Goal: Task Accomplishment & Management: Complete application form

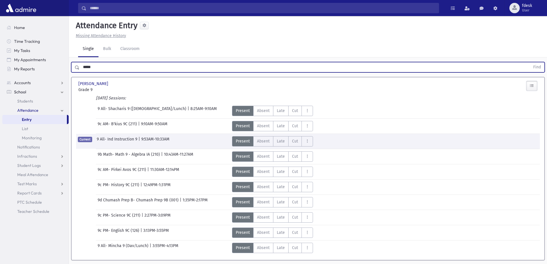
drag, startPoint x: 128, startPoint y: 69, endPoint x: 0, endPoint y: 69, distance: 127.7
click at [0, 69] on div "Search Results All Accounts" at bounding box center [273, 140] width 547 height 281
type input "*******"
click at [529, 62] on button "Find" at bounding box center [536, 67] width 15 height 10
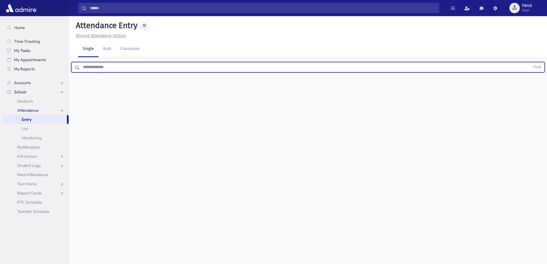
click at [162, 67] on input "text" at bounding box center [304, 67] width 450 height 10
click at [529, 62] on button "Find" at bounding box center [536, 67] width 15 height 10
drag, startPoint x: 170, startPoint y: 64, endPoint x: 17, endPoint y: 54, distance: 153.6
click at [17, 54] on div "Search Results All Accounts" at bounding box center [273, 138] width 547 height 277
click at [529, 62] on button "Find" at bounding box center [536, 67] width 15 height 10
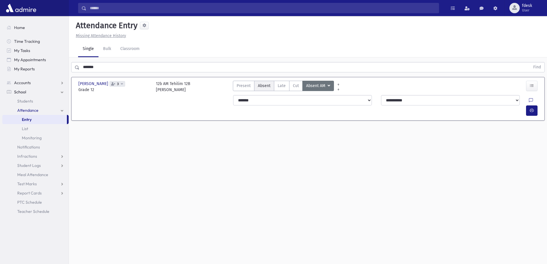
click at [265, 85] on span "Absent" at bounding box center [264, 86] width 13 height 6
click at [283, 87] on span "Late" at bounding box center [281, 86] width 8 height 6
click at [532, 108] on icon "button" at bounding box center [531, 110] width 4 height 5
click at [120, 82] on span "3" at bounding box center [117, 84] width 16 height 6
click at [121, 83] on icon at bounding box center [122, 83] width 2 height 3
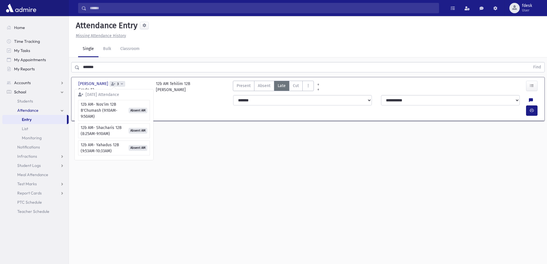
click at [344, 82] on div "Present P Absent Absent Late L Cut C Absent All Day AAD Absent AM ABAM" at bounding box center [365, 87] width 271 height 12
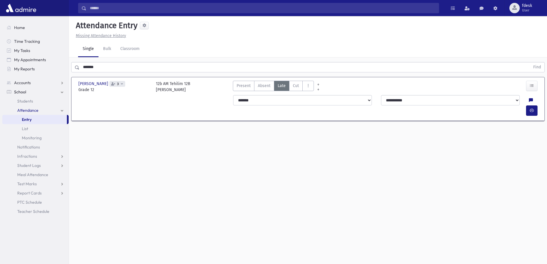
click at [116, 85] on span "3" at bounding box center [118, 84] width 4 height 4
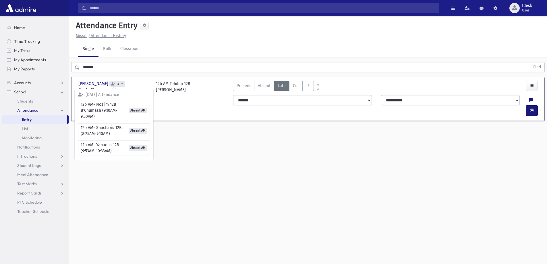
click at [530, 108] on icon "button" at bounding box center [531, 110] width 4 height 5
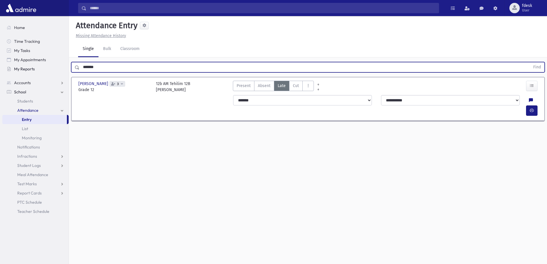
drag, startPoint x: 110, startPoint y: 64, endPoint x: 61, endPoint y: 71, distance: 49.2
click at [61, 71] on div "Search Results All Accounts" at bounding box center [273, 138] width 547 height 277
click at [529, 62] on button "Find" at bounding box center [536, 67] width 15 height 10
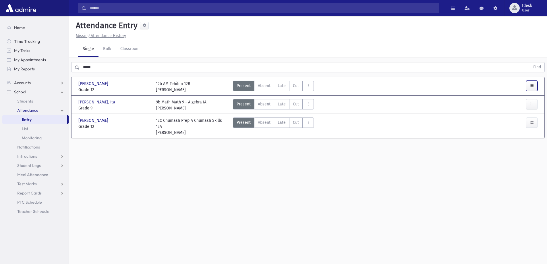
click at [529, 85] on button "button" at bounding box center [531, 86] width 11 height 10
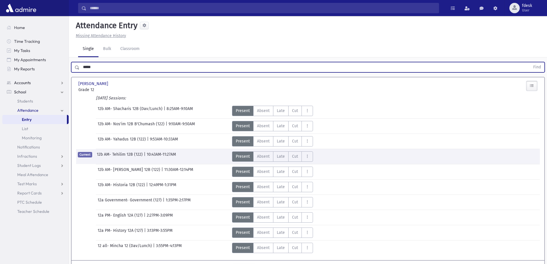
drag, startPoint x: 119, startPoint y: 63, endPoint x: 53, endPoint y: 79, distance: 67.4
click at [42, 78] on div "Search Results All Accounts" at bounding box center [273, 162] width 547 height 324
click at [529, 62] on button "Find" at bounding box center [536, 67] width 15 height 10
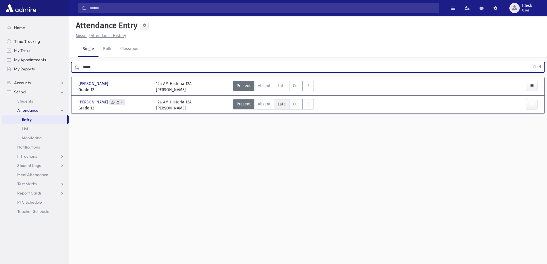
click at [281, 104] on span "Late" at bounding box center [281, 104] width 8 height 6
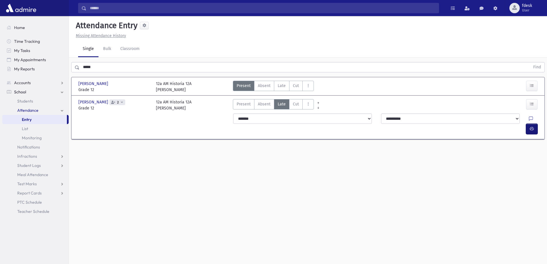
click at [533, 124] on button "button" at bounding box center [531, 129] width 11 height 10
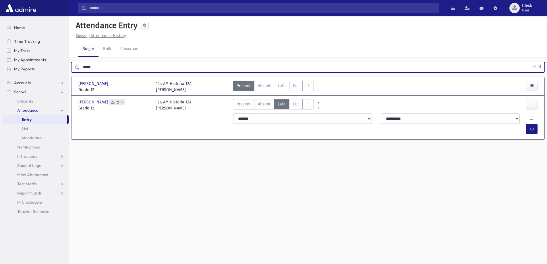
drag, startPoint x: 102, startPoint y: 66, endPoint x: 63, endPoint y: 59, distance: 40.4
click at [71, 64] on div "***** Find" at bounding box center [307, 67] width 473 height 10
type input "*******"
click at [529, 62] on button "Find" at bounding box center [536, 67] width 15 height 10
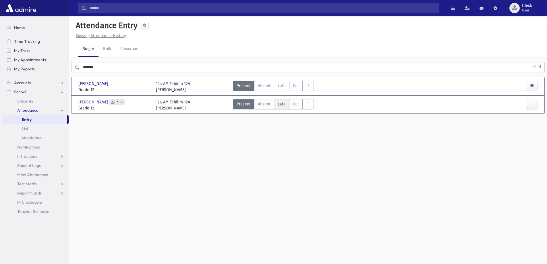
click at [283, 104] on span "Late" at bounding box center [281, 104] width 8 height 6
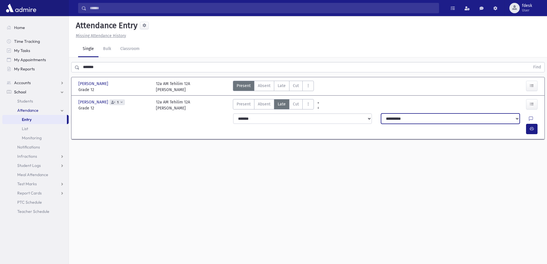
click at [441, 119] on select "**********" at bounding box center [450, 118] width 139 height 10
select select "********"
click at [381, 113] on select "**********" at bounding box center [450, 118] width 139 height 10
click at [531, 126] on icon "button" at bounding box center [531, 128] width 4 height 5
